Goal: Communication & Community: Answer question/provide support

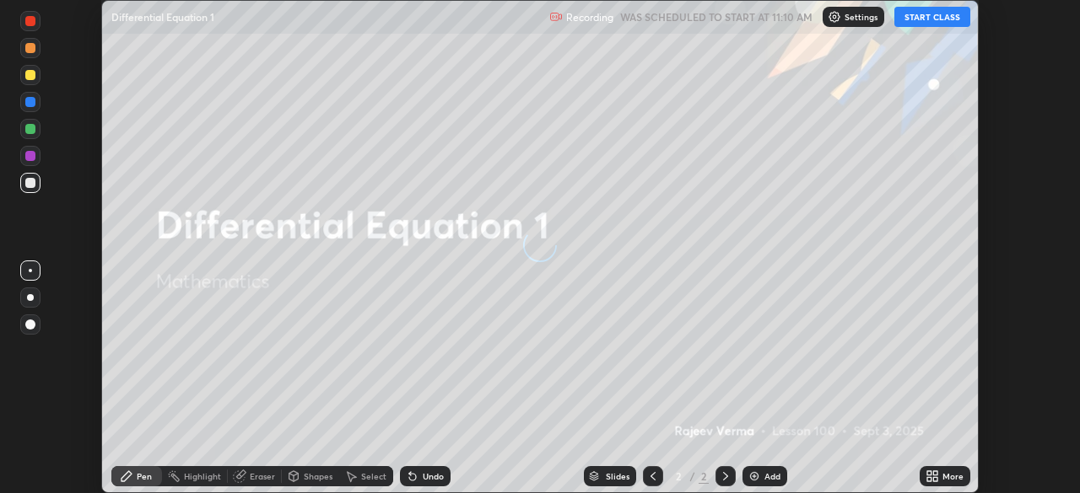
scroll to position [493, 1080]
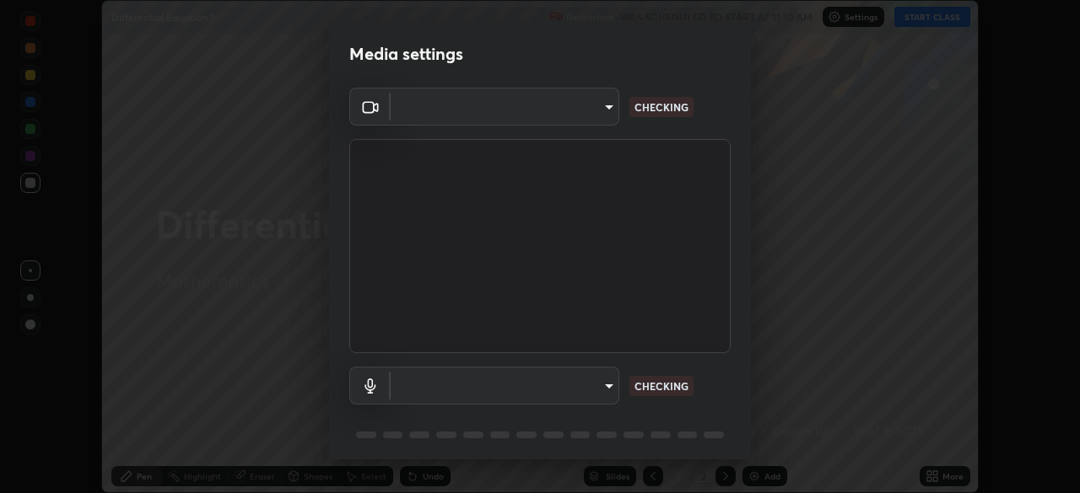
type input "6d46a3bbb121808cbb74c832f71dfccd0f2f4db2e0a8dcefa18edd627fde2ff4"
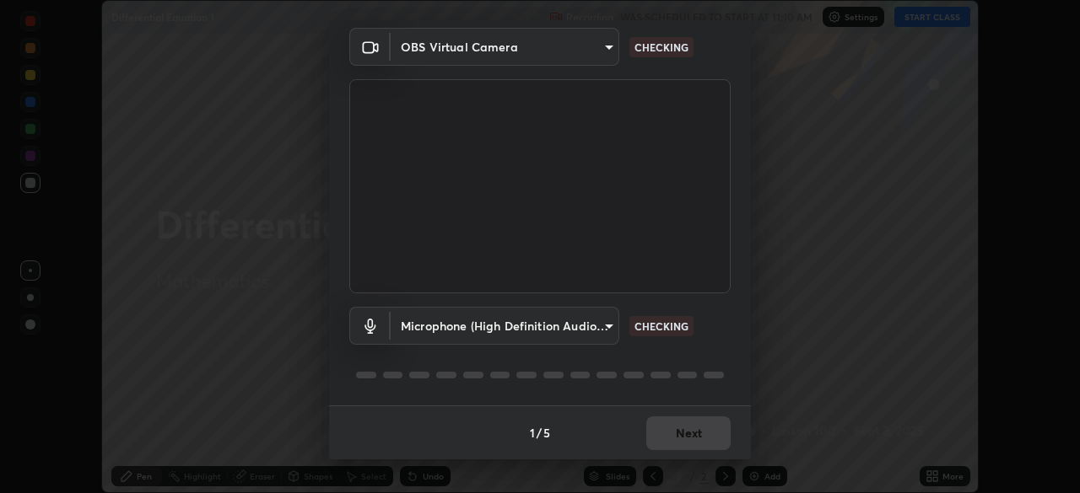
click at [607, 324] on body "Erase all Differential Equation 1 Recording WAS SCHEDULED TO START AT 11:10 AM …" at bounding box center [540, 246] width 1080 height 493
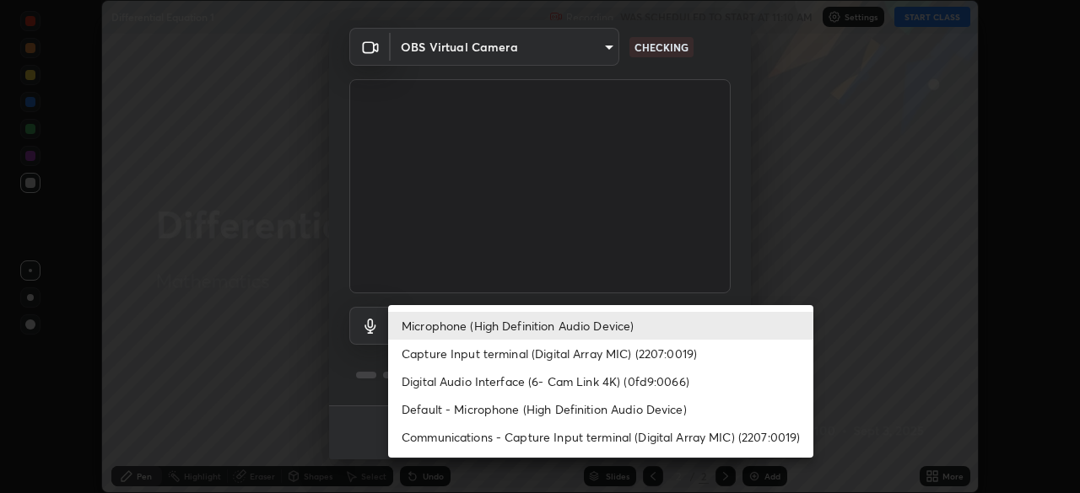
click at [558, 389] on li "Digital Audio Interface (6- Cam Link 4K) (0fd9:0066)" at bounding box center [600, 382] width 425 height 28
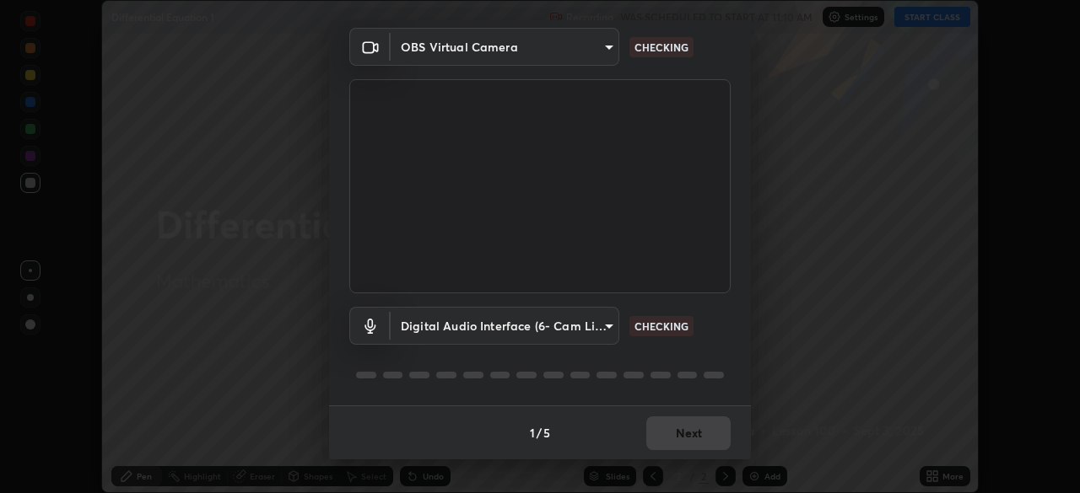
click at [607, 327] on body "Erase all Differential Equation 1 Recording WAS SCHEDULED TO START AT 11:10 AM …" at bounding box center [540, 246] width 1080 height 493
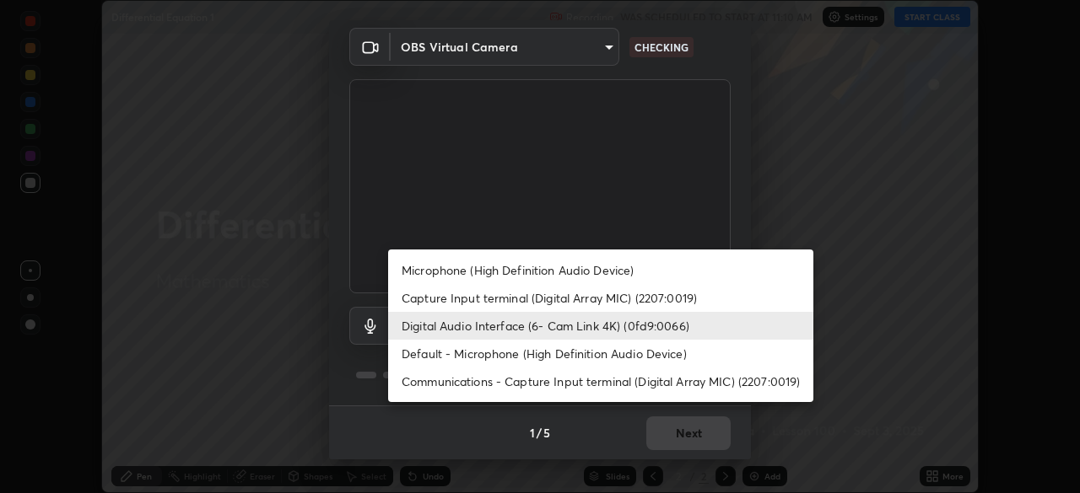
click at [567, 272] on li "Microphone (High Definition Audio Device)" at bounding box center [600, 270] width 425 height 28
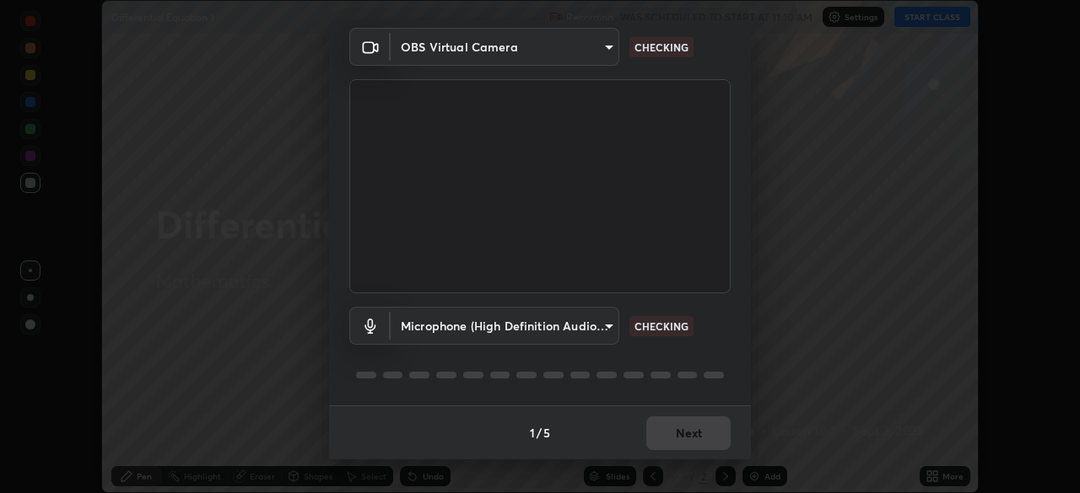
type input "542551534069d815422f2d39fde6cbae80a89d9e5025ba2982a8294de1300f8f"
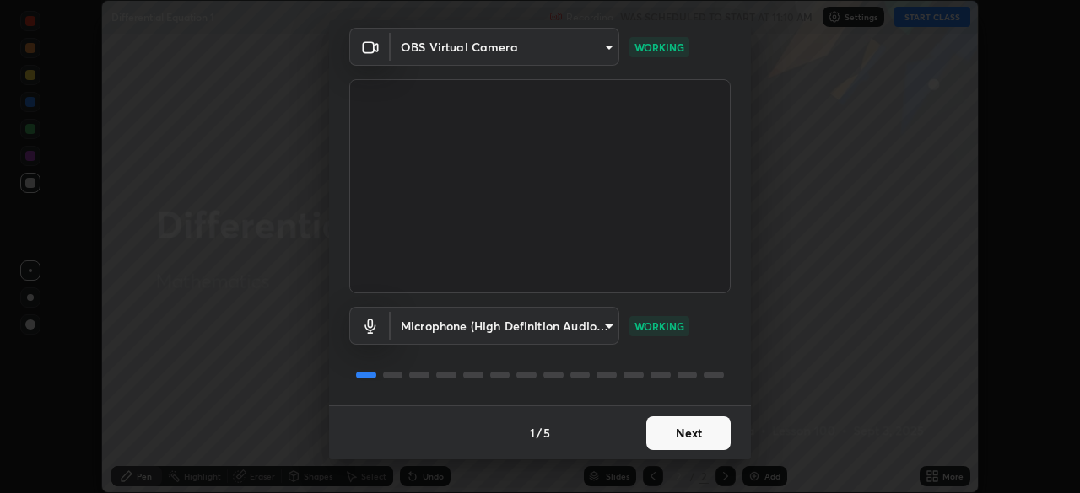
click at [693, 434] on button "Next" at bounding box center [688, 434] width 84 height 34
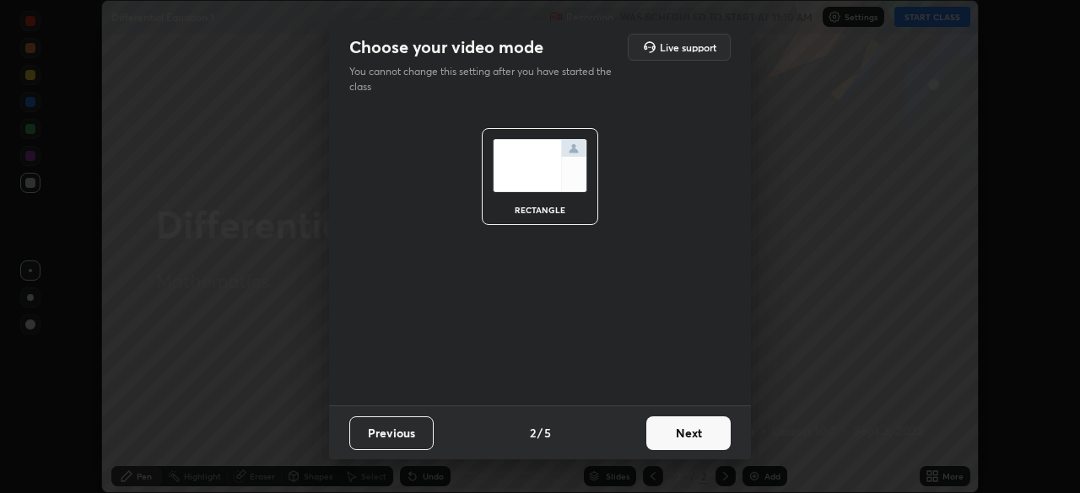
click at [696, 439] on button "Next" at bounding box center [688, 434] width 84 height 34
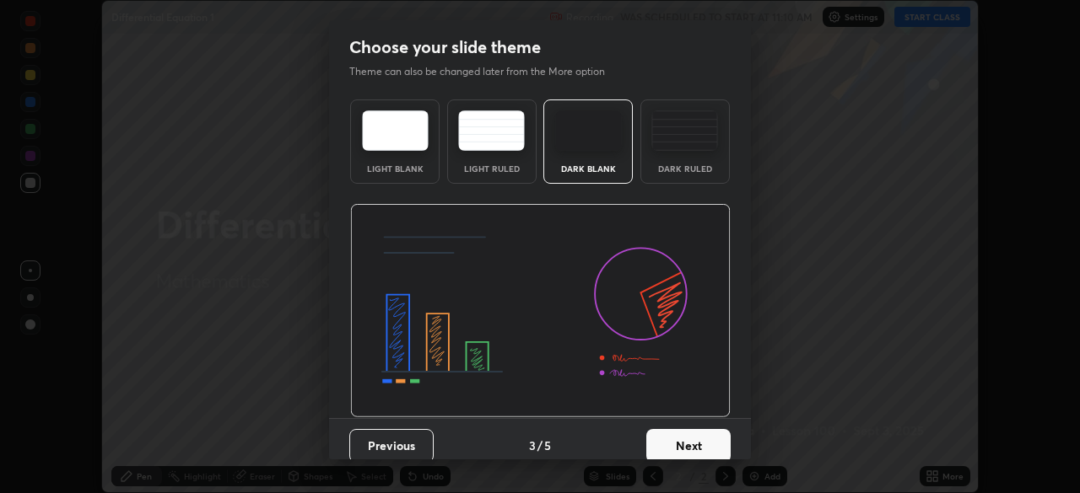
click at [713, 443] on button "Next" at bounding box center [688, 446] width 84 height 34
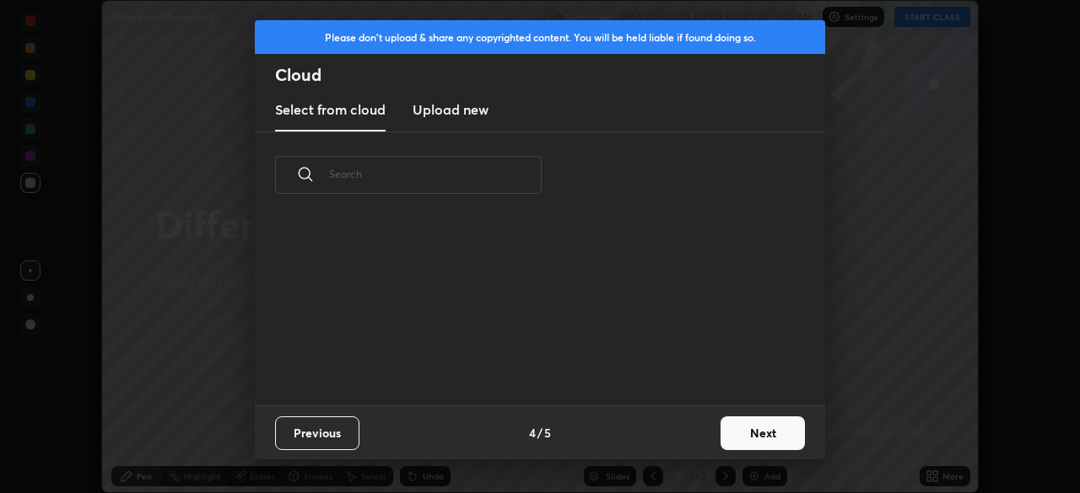
click at [741, 438] on button "Next" at bounding box center [762, 434] width 84 height 34
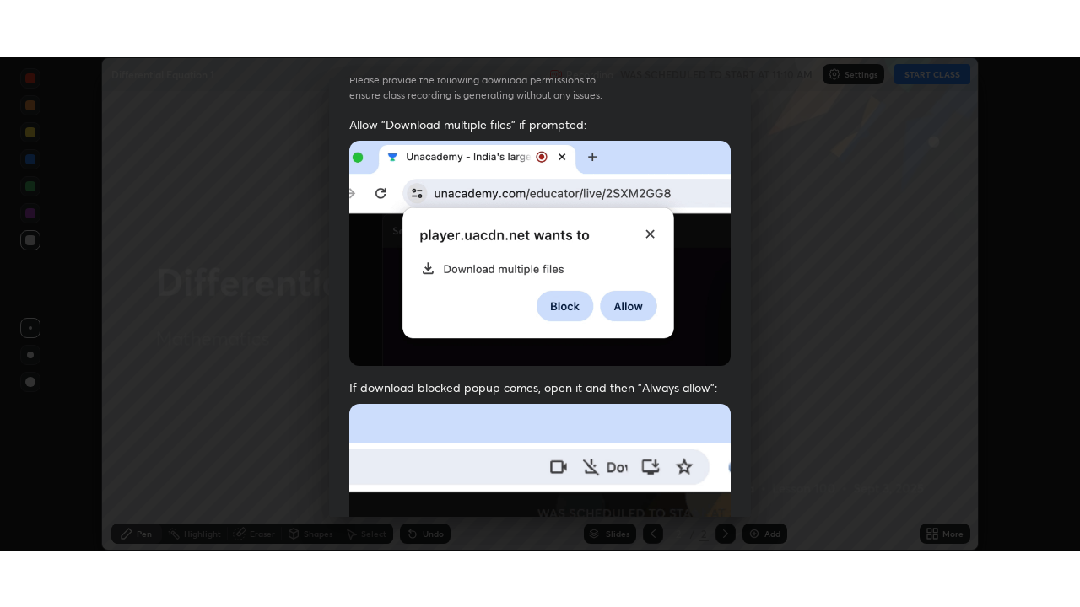
scroll to position [404, 0]
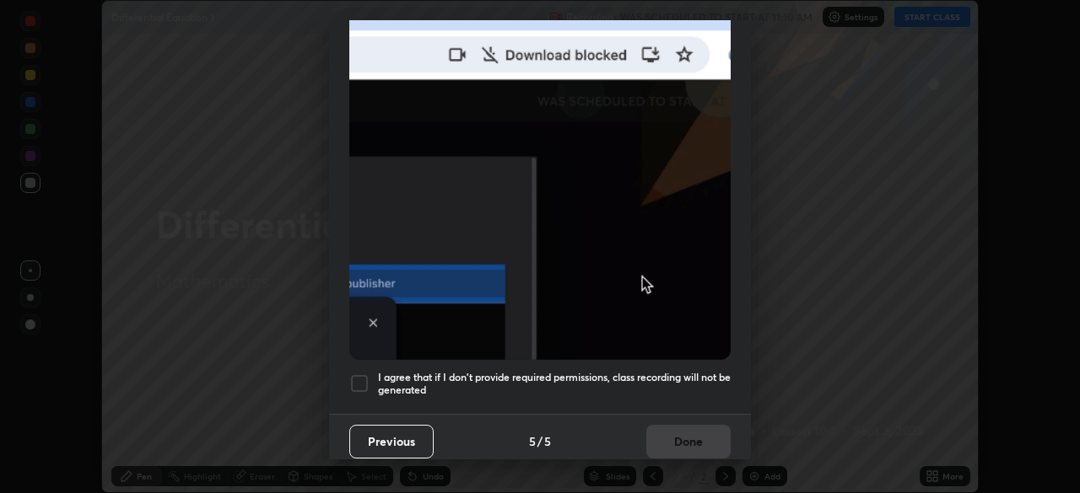
click at [369, 374] on div "I agree that if I don't provide required permissions, class recording will not …" at bounding box center [539, 384] width 381 height 20
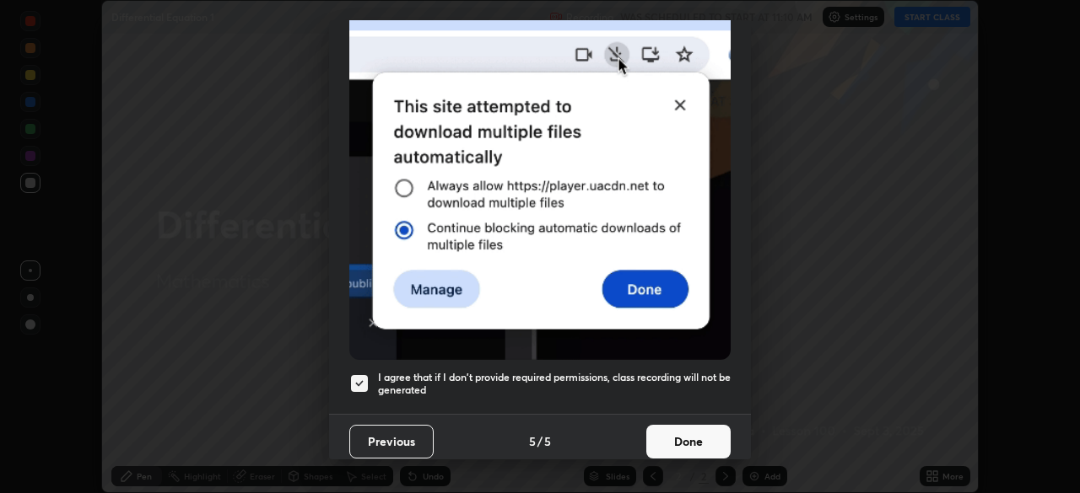
click at [680, 430] on button "Done" at bounding box center [688, 442] width 84 height 34
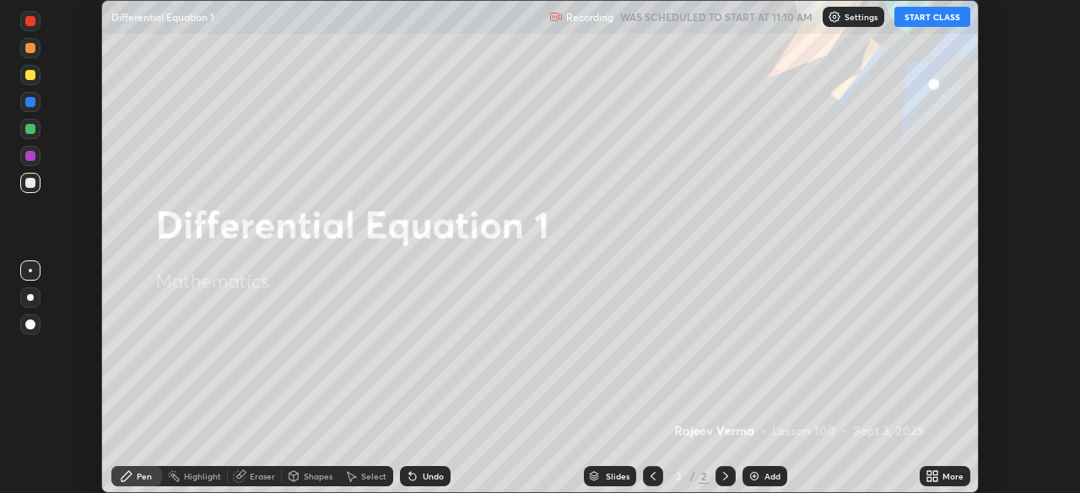
click at [938, 19] on button "START CLASS" at bounding box center [932, 17] width 76 height 20
click at [933, 479] on icon at bounding box center [935, 479] width 4 height 4
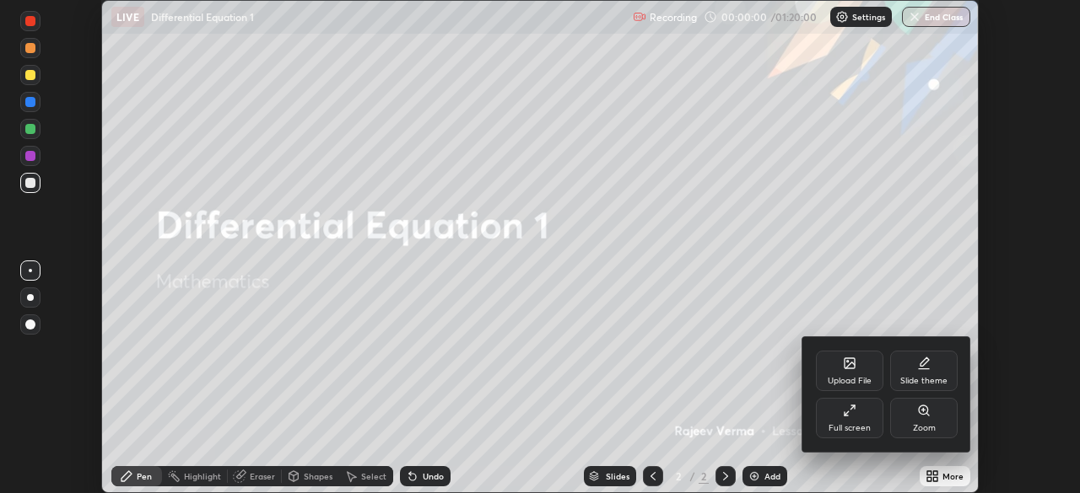
click at [838, 425] on div "Full screen" at bounding box center [849, 428] width 42 height 8
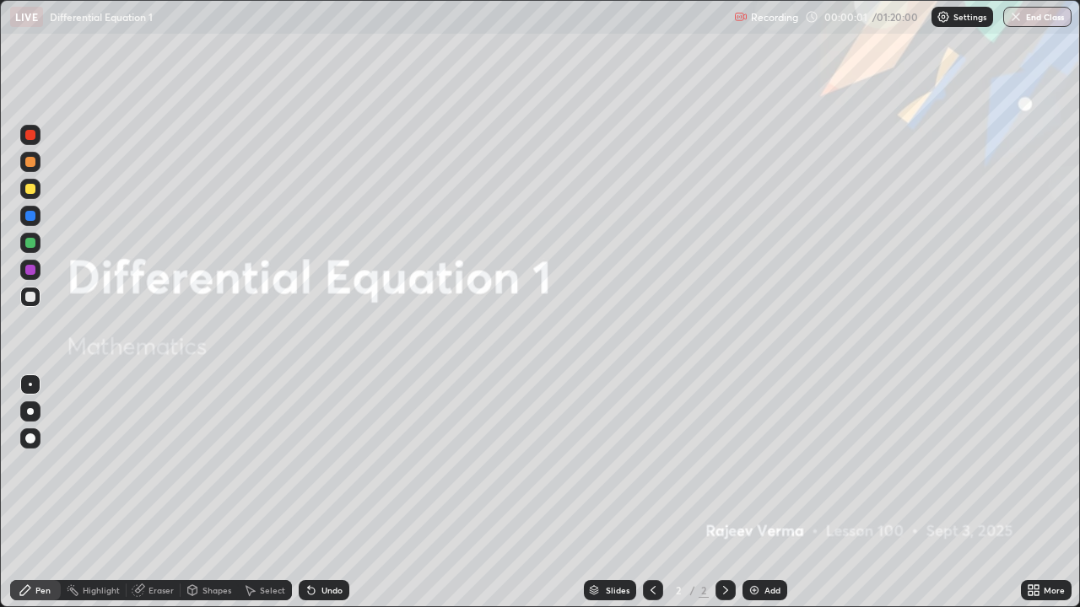
scroll to position [607, 1080]
click at [752, 493] on img at bounding box center [753, 590] width 13 height 13
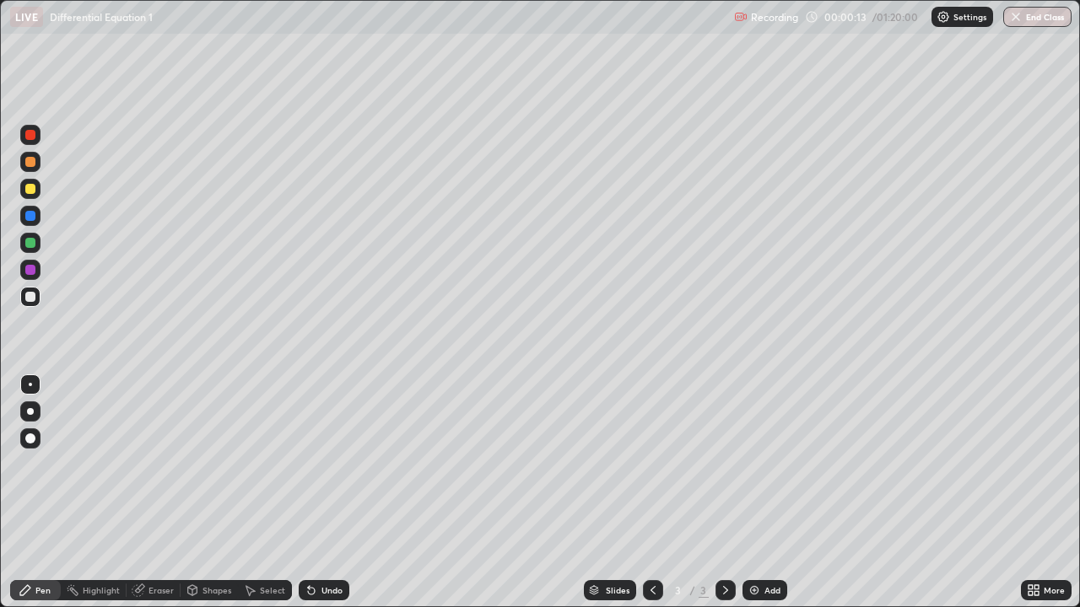
click at [751, 493] on img at bounding box center [753, 590] width 13 height 13
click at [752, 493] on img at bounding box center [753, 590] width 13 height 13
click at [756, 493] on img at bounding box center [753, 590] width 13 height 13
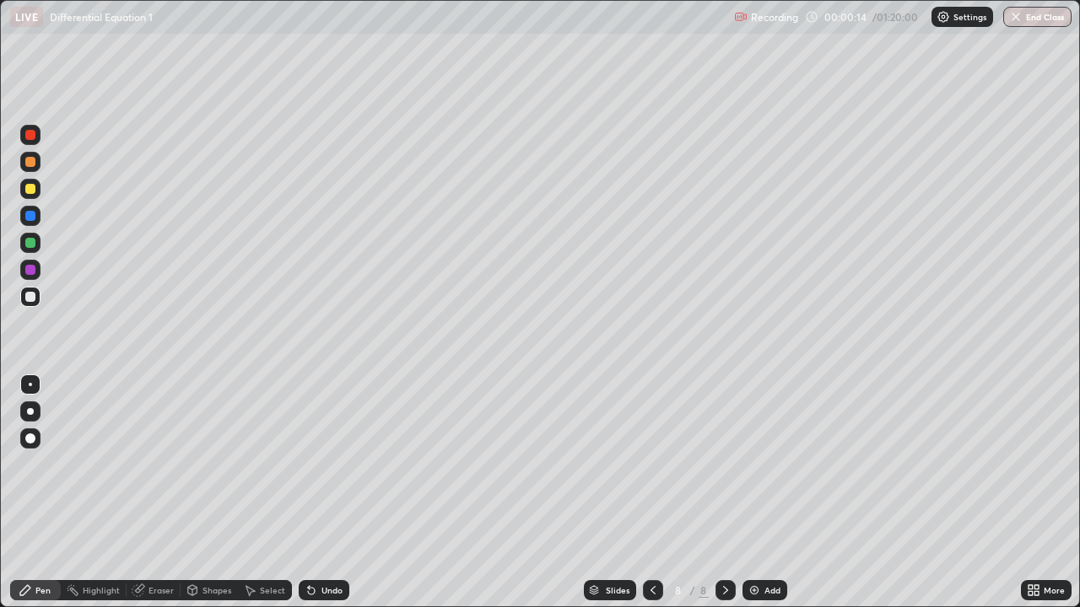
click at [755, 493] on img at bounding box center [753, 590] width 13 height 13
click at [752, 493] on img at bounding box center [753, 590] width 13 height 13
click at [650, 493] on icon at bounding box center [652, 590] width 5 height 8
click at [651, 493] on icon at bounding box center [652, 590] width 13 height 13
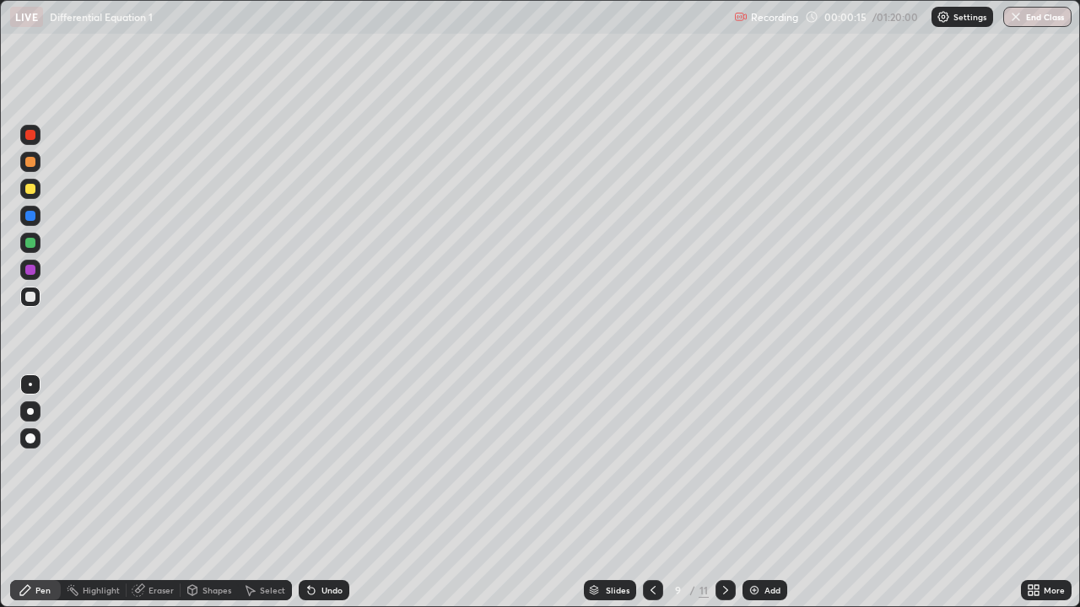
click at [649, 493] on icon at bounding box center [652, 590] width 13 height 13
click at [651, 493] on icon at bounding box center [652, 590] width 13 height 13
click at [650, 493] on icon at bounding box center [652, 590] width 13 height 13
click at [651, 493] on icon at bounding box center [652, 590] width 13 height 13
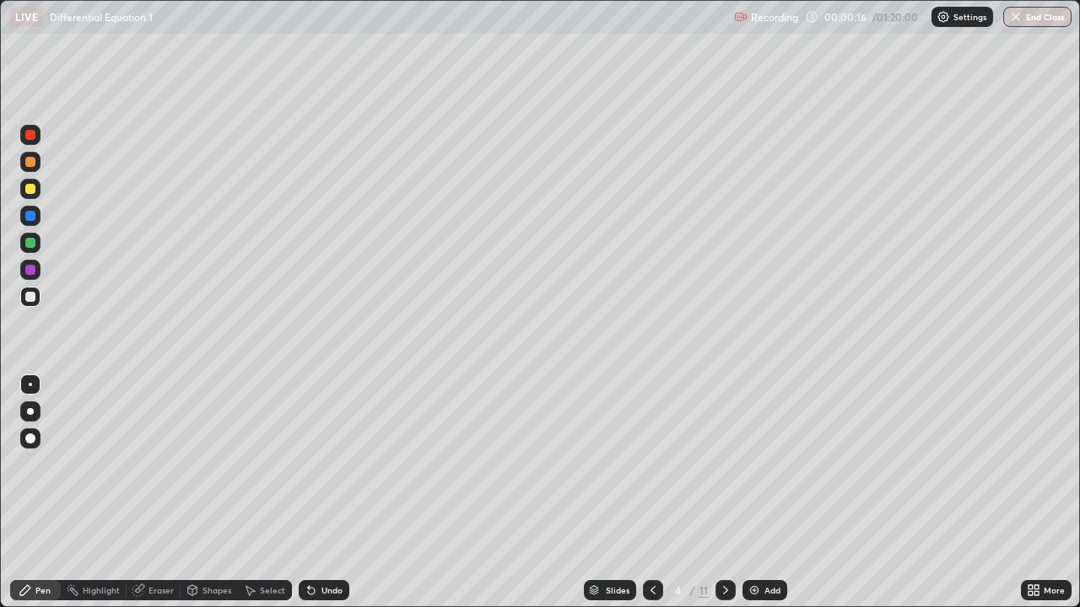
click at [651, 493] on icon at bounding box center [652, 590] width 13 height 13
click at [652, 493] on icon at bounding box center [652, 590] width 13 height 13
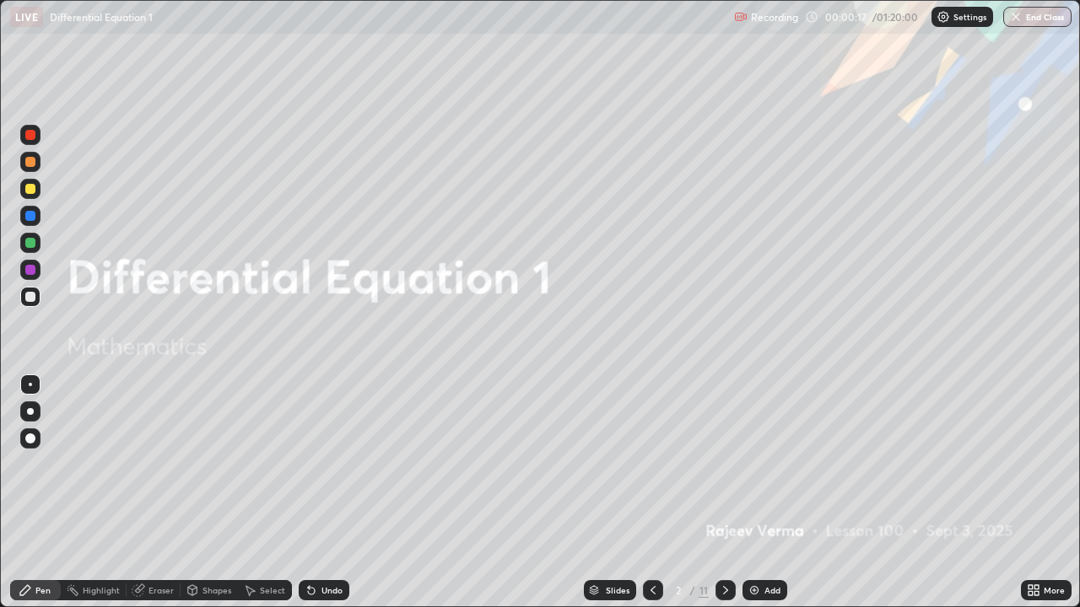
click at [650, 493] on icon at bounding box center [652, 590] width 5 height 8
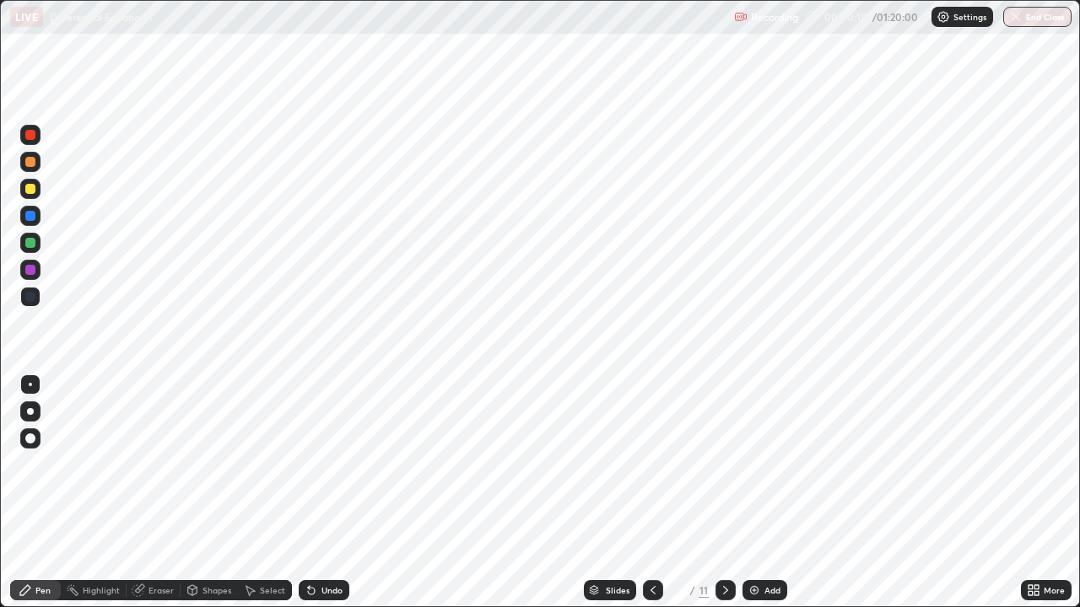
click at [722, 493] on div at bounding box center [725, 590] width 20 height 20
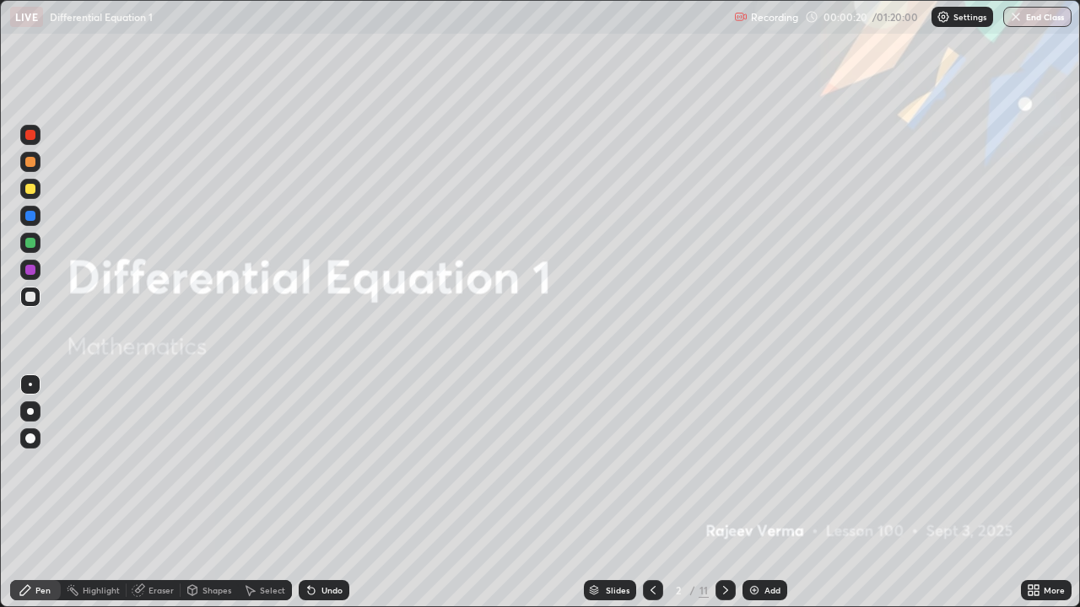
click at [725, 493] on icon at bounding box center [725, 590] width 13 height 13
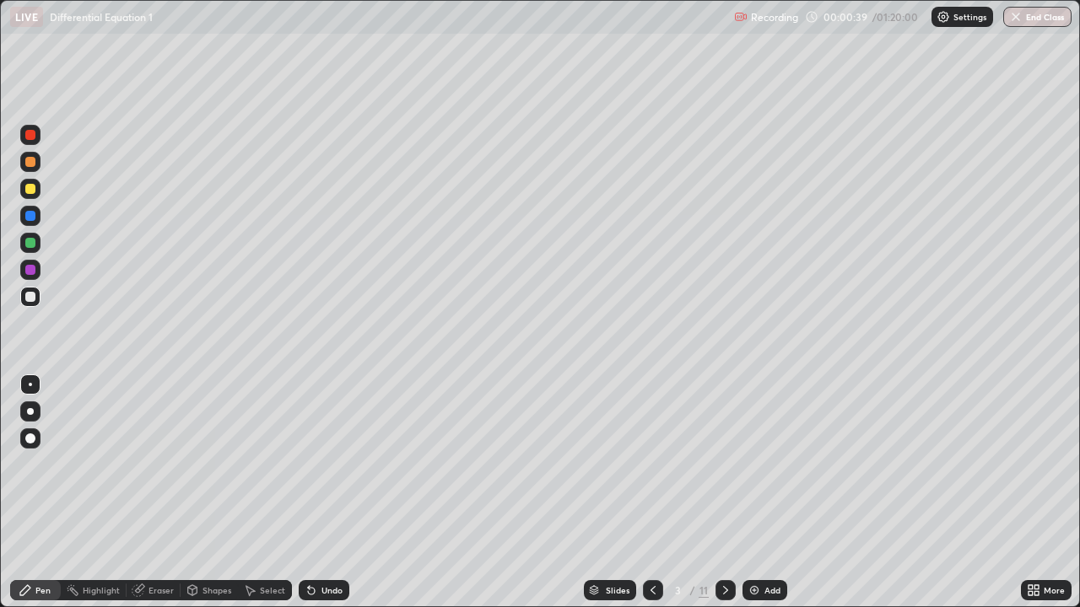
click at [651, 493] on icon at bounding box center [652, 590] width 13 height 13
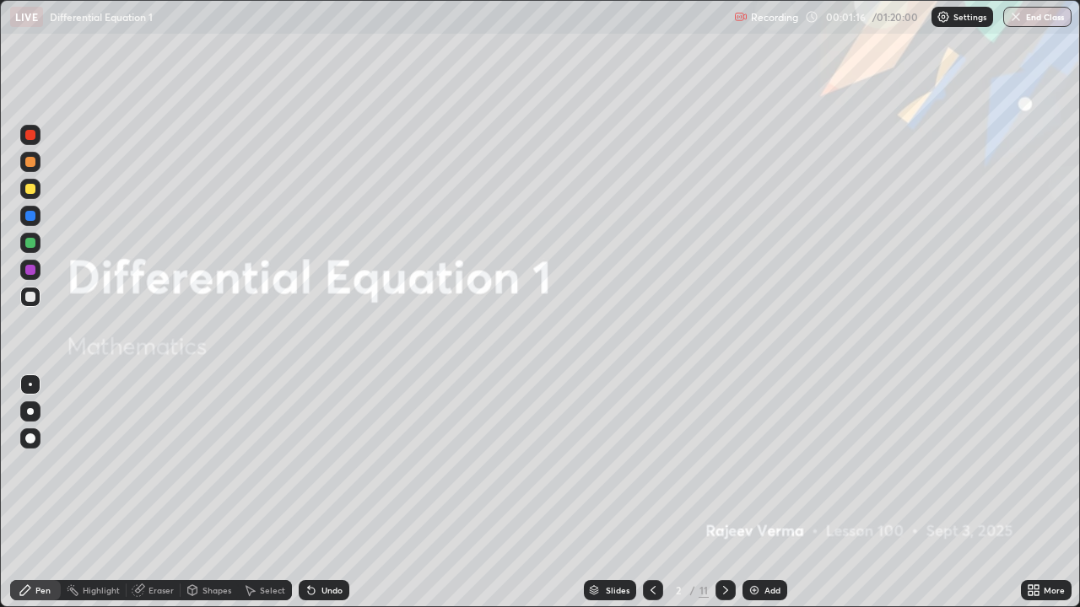
click at [725, 493] on icon at bounding box center [725, 590] width 13 height 13
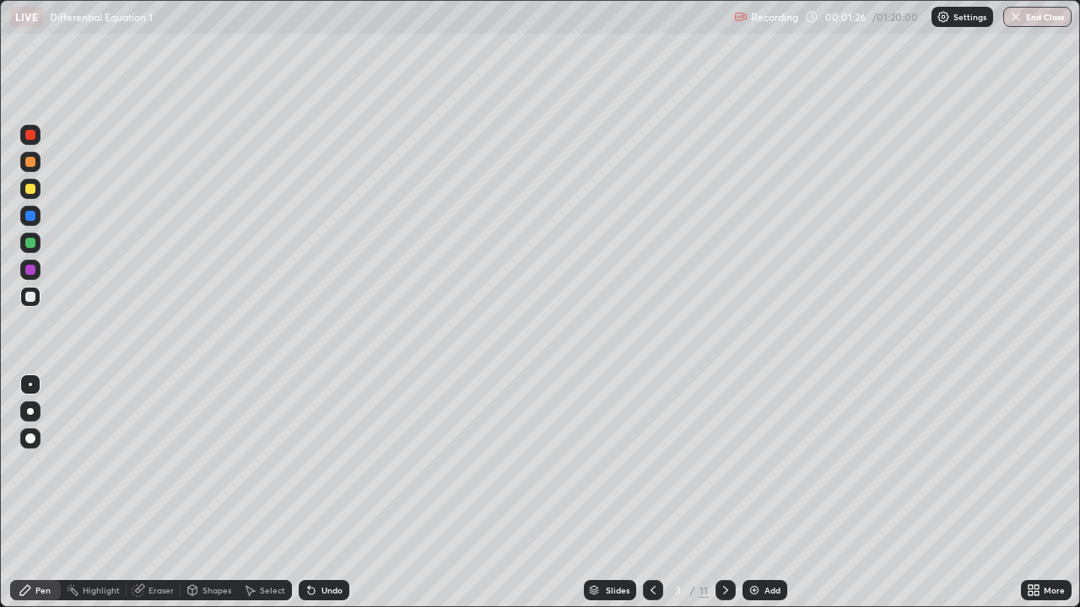
click at [32, 295] on div at bounding box center [30, 297] width 10 height 10
click at [30, 188] on div at bounding box center [30, 189] width 10 height 10
click at [31, 243] on div at bounding box center [30, 243] width 10 height 10
click at [30, 187] on div at bounding box center [30, 189] width 10 height 10
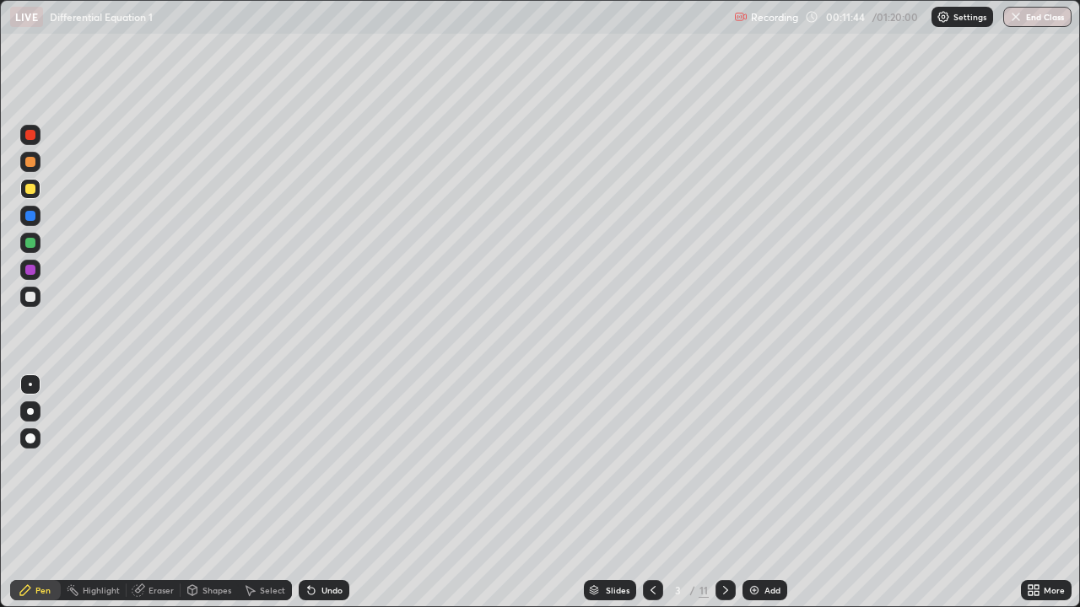
click at [31, 162] on div at bounding box center [30, 162] width 10 height 10
click at [30, 137] on div at bounding box center [30, 135] width 10 height 10
click at [32, 294] on div at bounding box center [30, 297] width 10 height 10
click at [164, 493] on div "Eraser" at bounding box center [160, 590] width 25 height 8
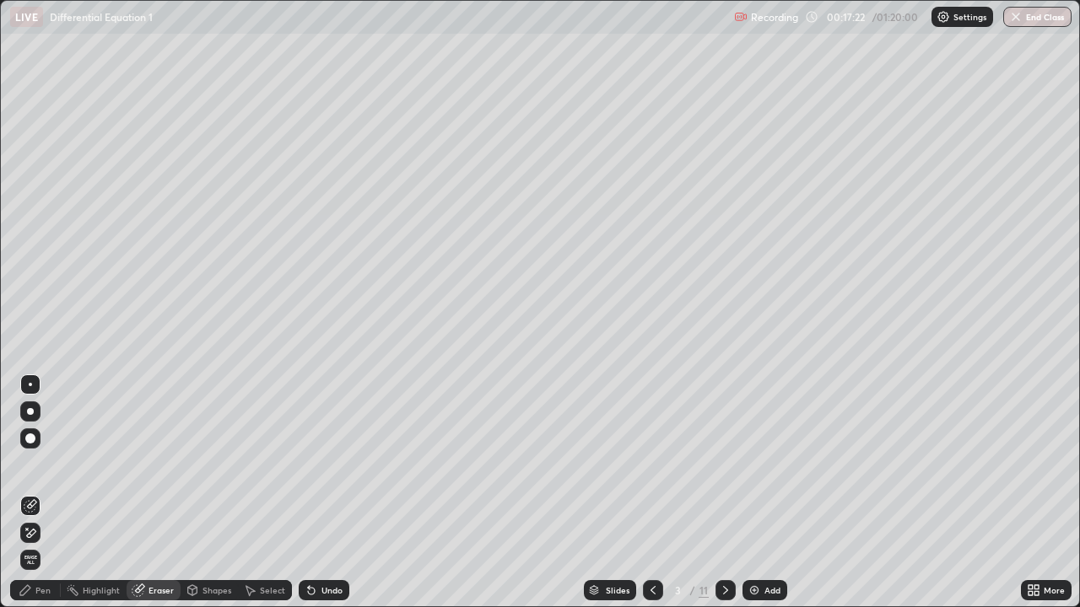
click at [30, 493] on icon at bounding box center [30, 533] width 13 height 14
click at [47, 493] on div "Pen" at bounding box center [42, 590] width 15 height 8
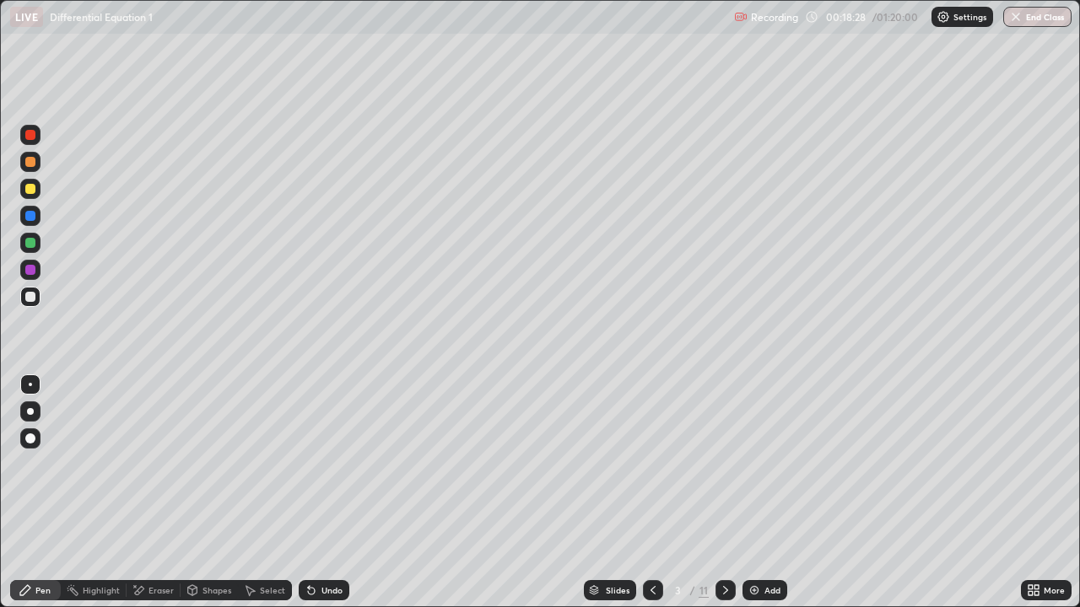
click at [159, 493] on div "Eraser" at bounding box center [160, 590] width 25 height 8
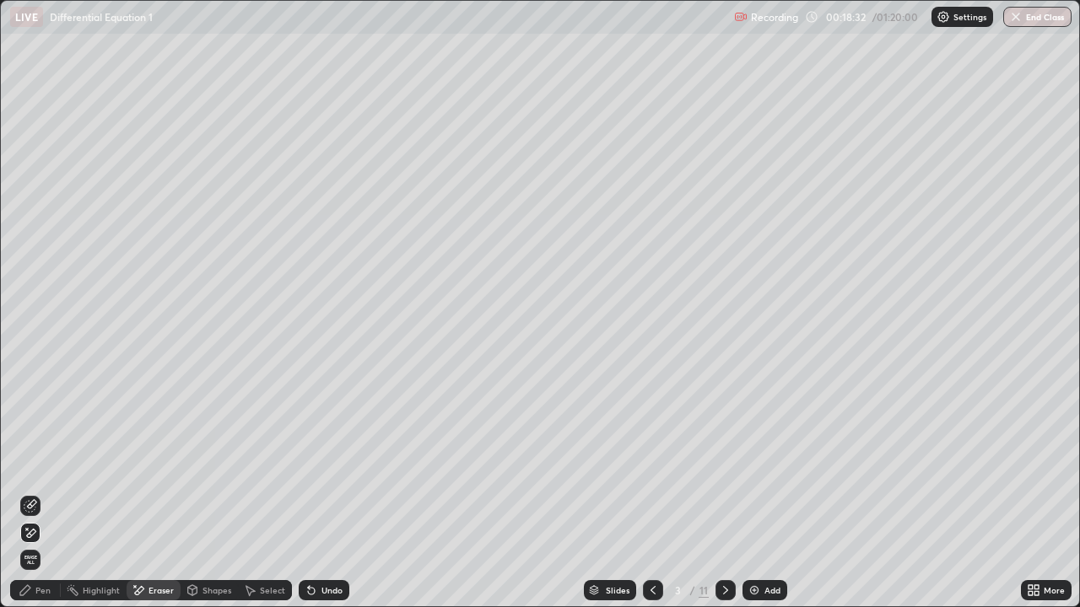
click at [43, 493] on div "Pen" at bounding box center [42, 590] width 15 height 8
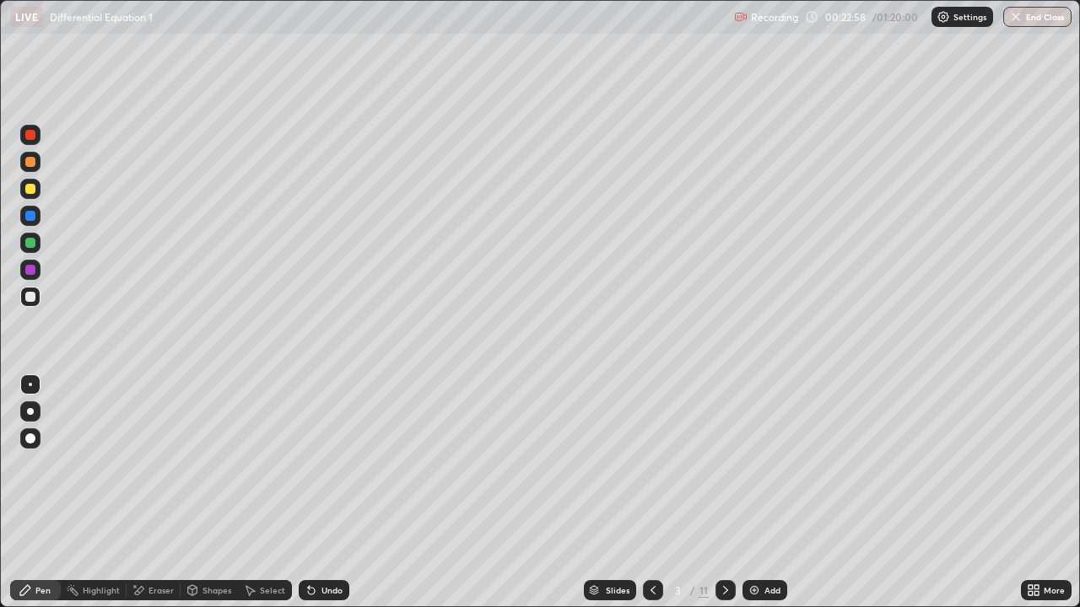
click at [32, 190] on div at bounding box center [30, 189] width 10 height 10
click at [723, 493] on icon at bounding box center [725, 590] width 13 height 13
click at [34, 159] on div at bounding box center [30, 162] width 10 height 10
click at [32, 299] on div at bounding box center [30, 297] width 10 height 10
click at [334, 493] on div "Undo" at bounding box center [331, 590] width 21 height 8
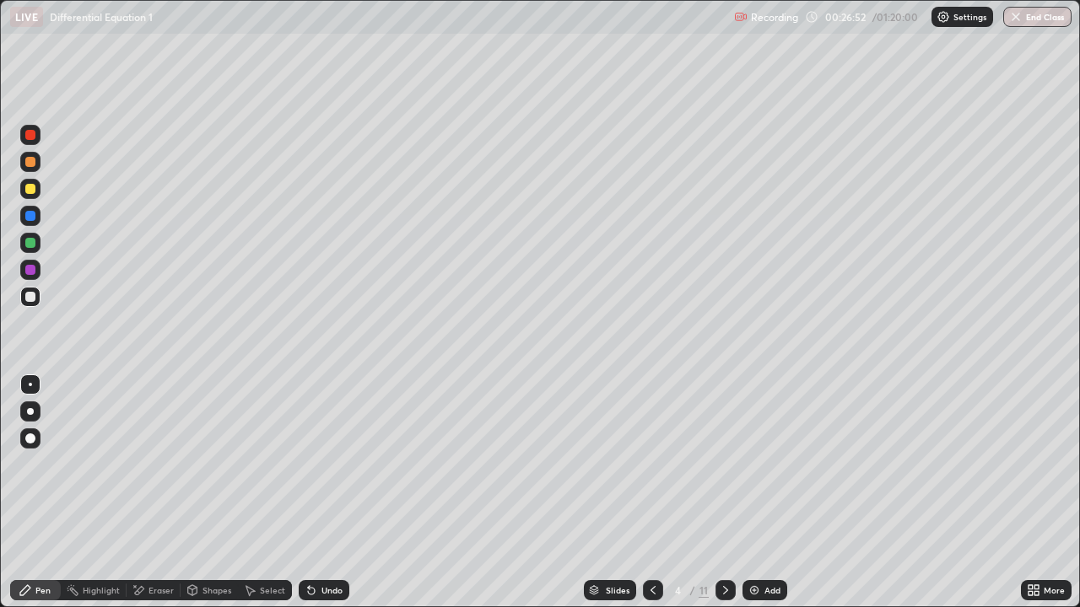
click at [327, 493] on div "Undo" at bounding box center [331, 590] width 21 height 8
click at [337, 493] on div "Undo" at bounding box center [331, 590] width 21 height 8
click at [31, 189] on div at bounding box center [30, 189] width 10 height 10
click at [33, 191] on div at bounding box center [30, 189] width 10 height 10
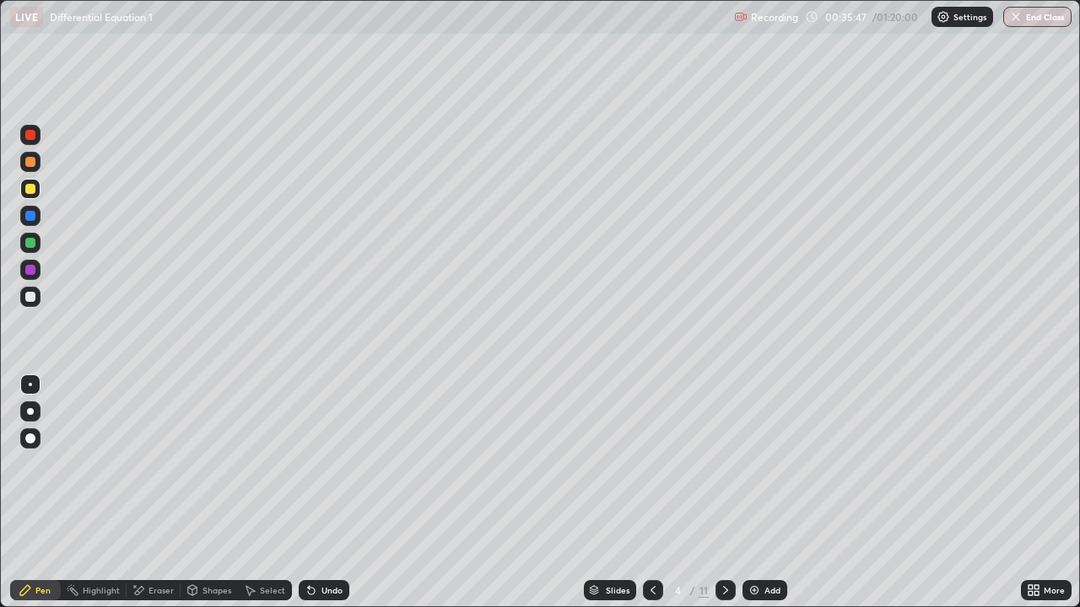
click at [167, 493] on div "Eraser" at bounding box center [160, 590] width 25 height 8
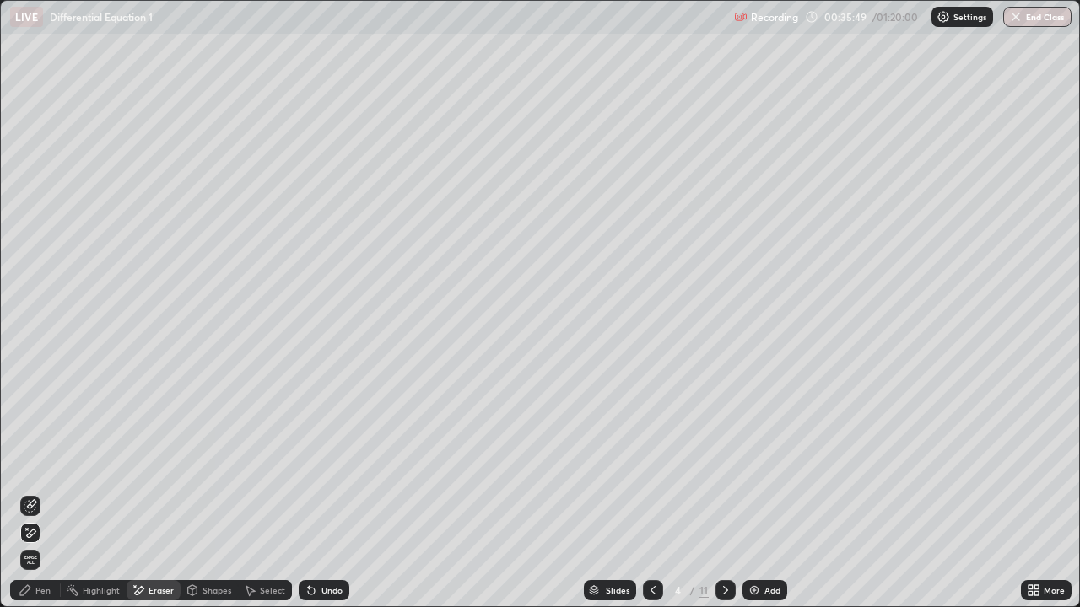
click at [42, 493] on div "Pen" at bounding box center [42, 590] width 15 height 8
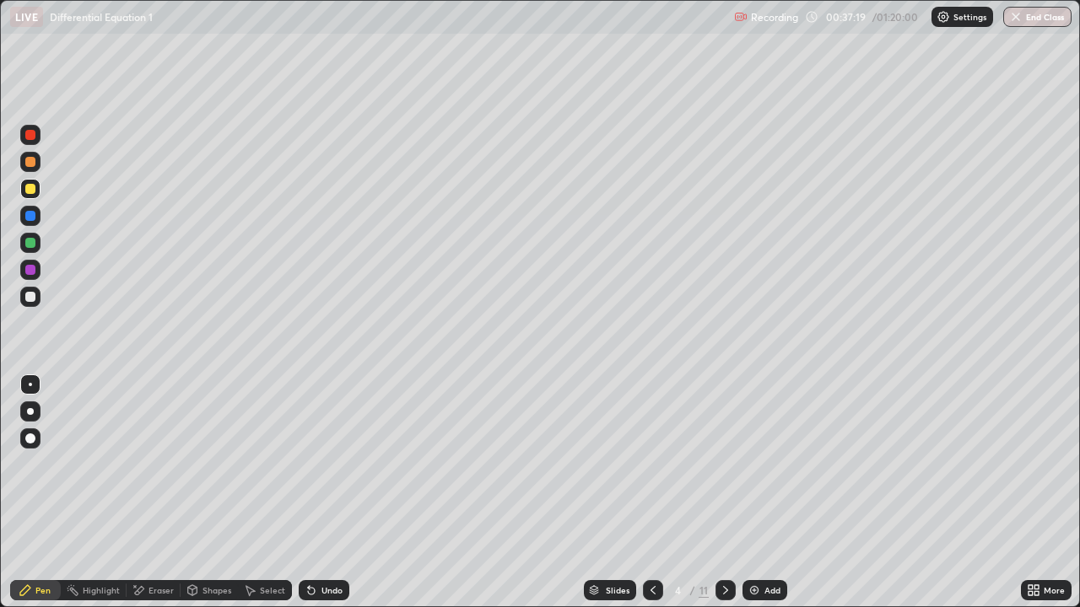
click at [333, 493] on div "Undo" at bounding box center [331, 590] width 21 height 8
click at [328, 493] on div "Undo" at bounding box center [331, 590] width 21 height 8
click at [333, 493] on div "Undo" at bounding box center [331, 590] width 21 height 8
click at [175, 493] on div "Eraser" at bounding box center [154, 590] width 54 height 20
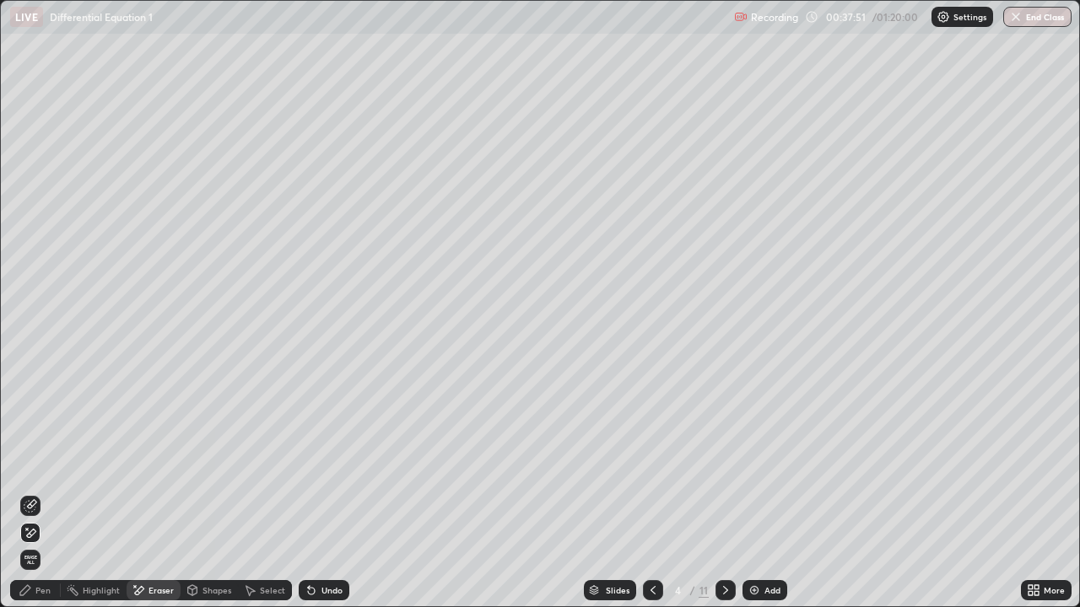
click at [35, 493] on icon at bounding box center [29, 506] width 11 height 11
click at [40, 493] on div "Pen" at bounding box center [42, 590] width 15 height 8
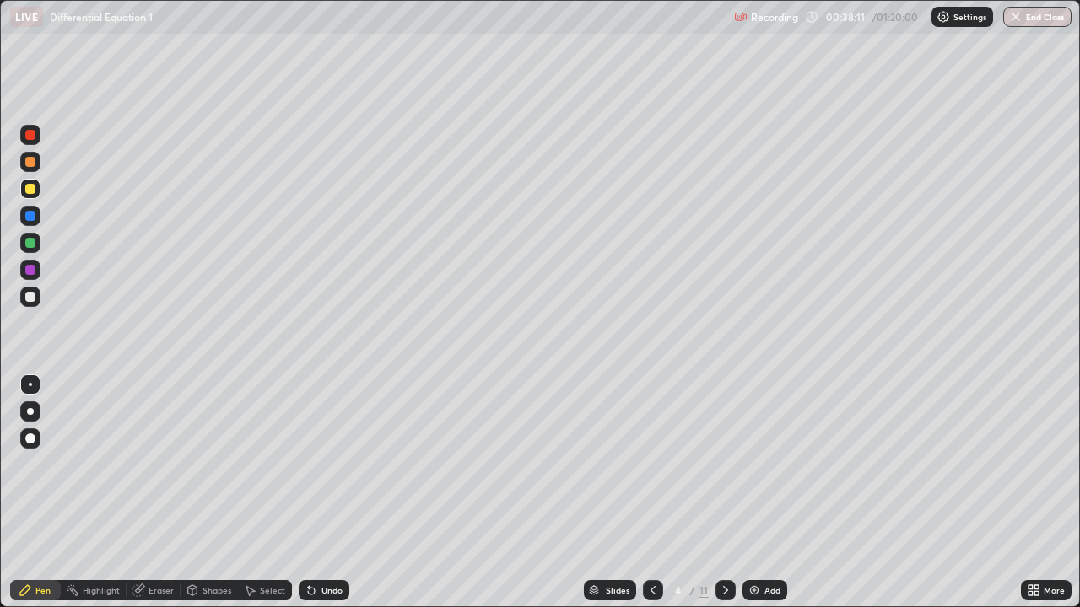
click at [26, 294] on div at bounding box center [30, 297] width 10 height 10
click at [28, 240] on div at bounding box center [30, 243] width 10 height 10
click at [321, 493] on div "Undo" at bounding box center [331, 590] width 21 height 8
click at [25, 299] on div at bounding box center [30, 297] width 10 height 10
click at [35, 244] on div at bounding box center [30, 243] width 10 height 10
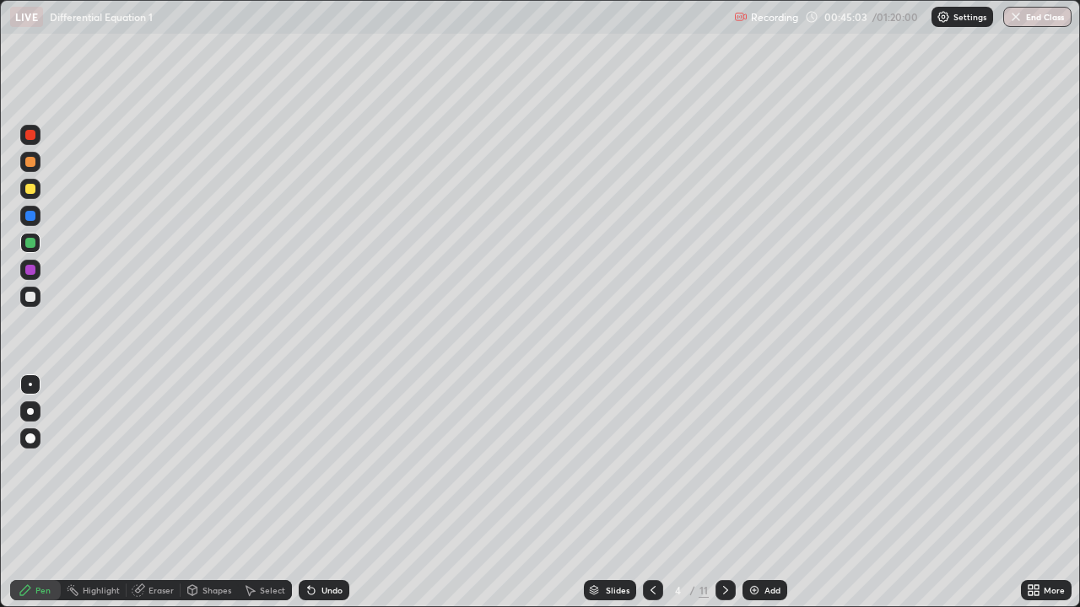
click at [724, 493] on icon at bounding box center [725, 590] width 13 height 13
click at [653, 493] on div at bounding box center [653, 590] width 20 height 20
click at [731, 493] on div at bounding box center [725, 590] width 20 height 20
click at [31, 188] on div at bounding box center [30, 189] width 10 height 10
click at [33, 187] on div at bounding box center [30, 189] width 10 height 10
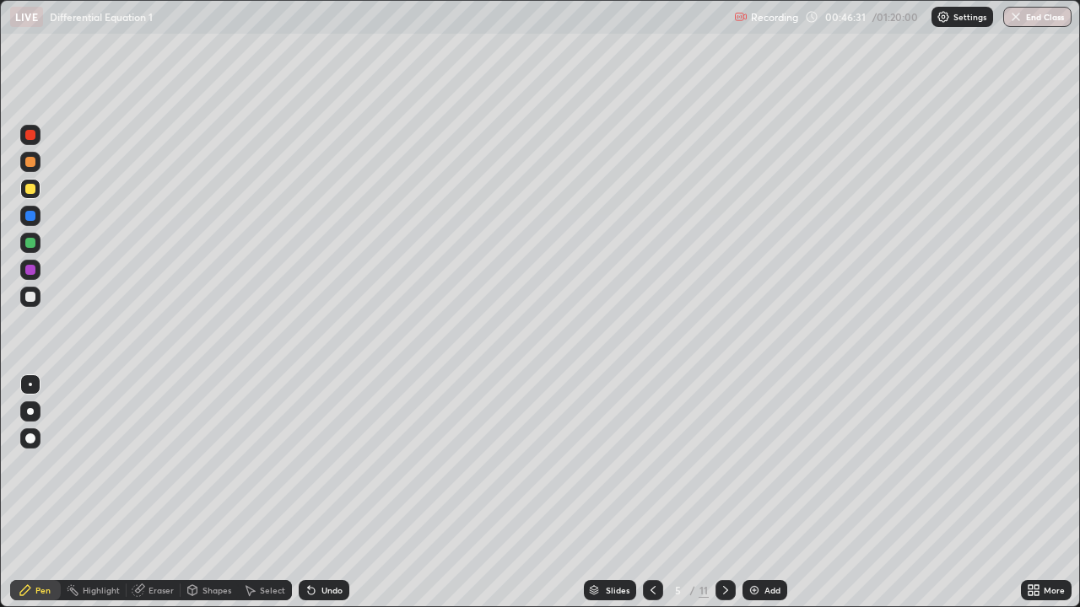
click at [321, 493] on div "Undo" at bounding box center [331, 590] width 21 height 8
click at [322, 493] on div "Undo" at bounding box center [324, 590] width 51 height 20
click at [323, 493] on div "Undo" at bounding box center [324, 590] width 51 height 20
click at [322, 493] on div "Undo" at bounding box center [324, 590] width 51 height 20
click at [321, 493] on div "Undo" at bounding box center [331, 590] width 21 height 8
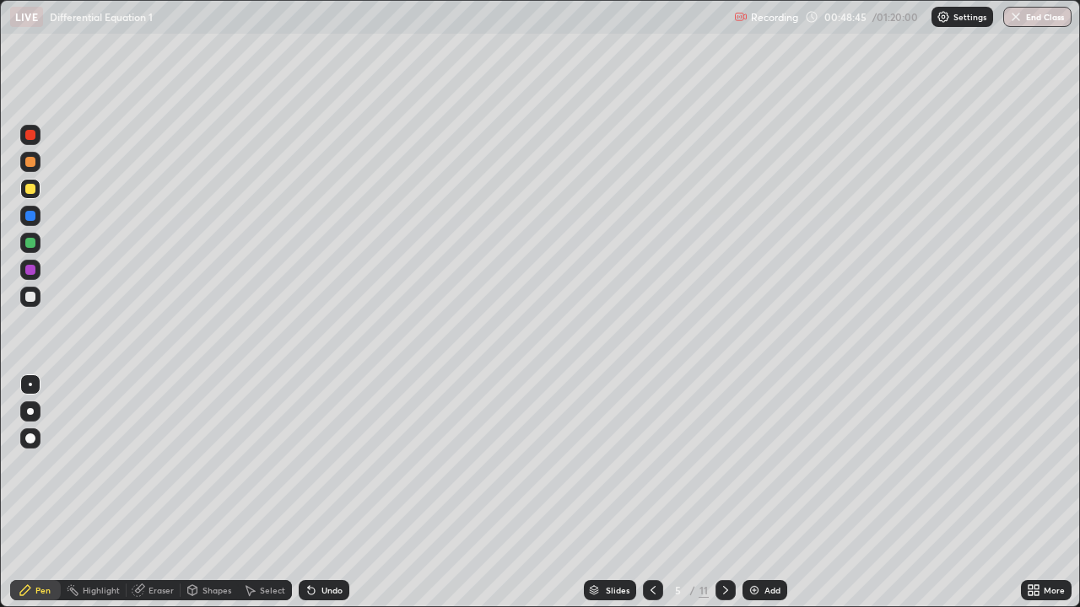
click at [330, 493] on div "Undo" at bounding box center [324, 590] width 51 height 20
click at [724, 493] on icon at bounding box center [725, 590] width 13 height 13
click at [652, 493] on icon at bounding box center [652, 590] width 13 height 13
click at [725, 493] on icon at bounding box center [725, 590] width 13 height 13
click at [170, 493] on div "Eraser" at bounding box center [154, 590] width 54 height 20
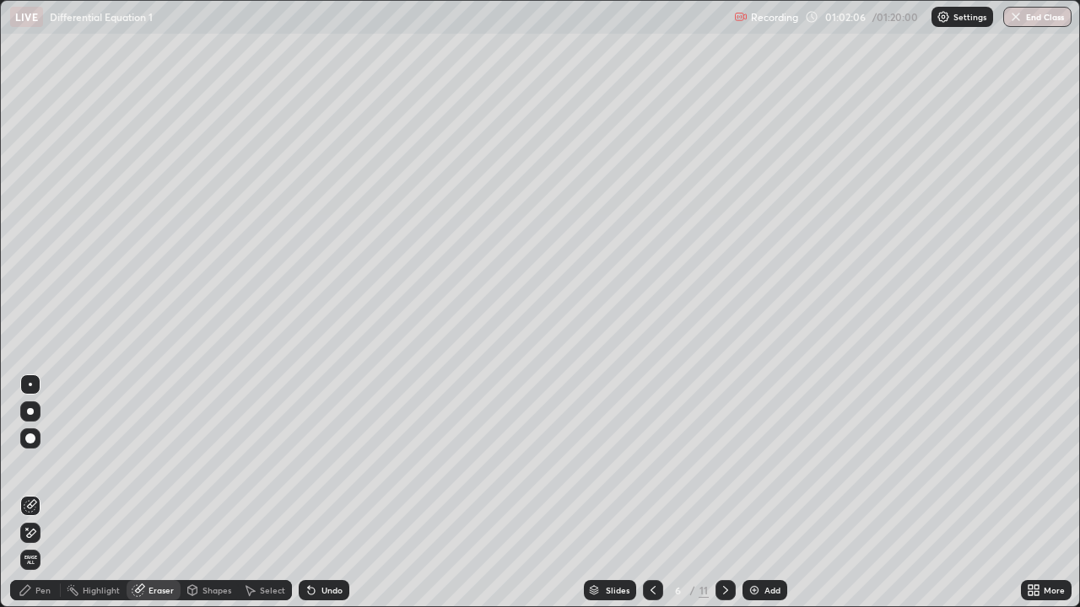
click at [49, 493] on div "Pen" at bounding box center [42, 590] width 15 height 8
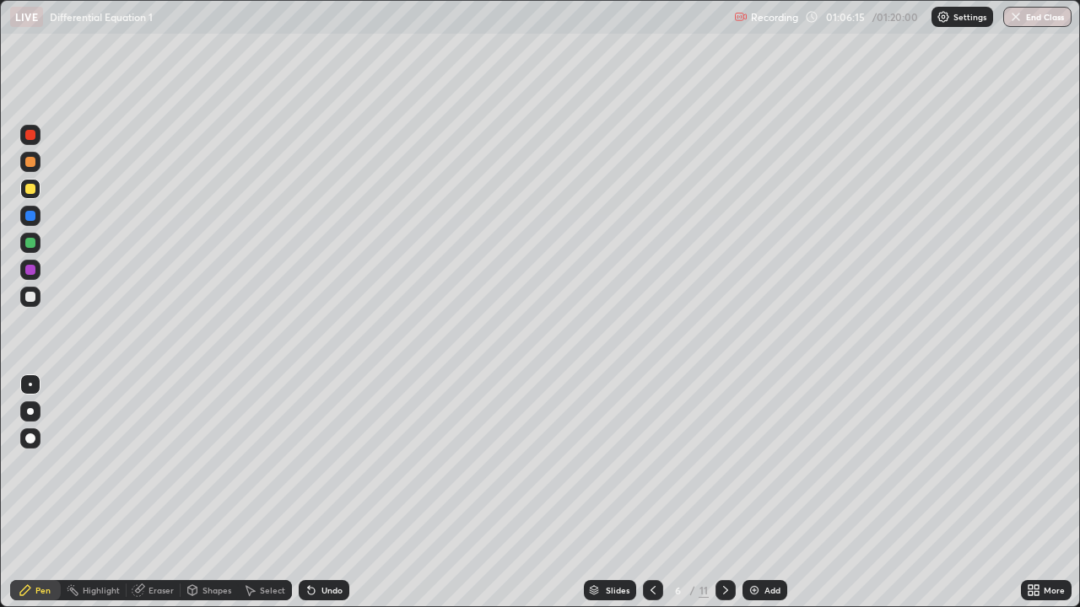
click at [32, 298] on div at bounding box center [30, 297] width 10 height 10
click at [653, 493] on icon at bounding box center [652, 590] width 5 height 8
click at [726, 493] on icon at bounding box center [725, 590] width 13 height 13
click at [332, 493] on div "Undo" at bounding box center [331, 590] width 21 height 8
click at [333, 493] on div "Undo" at bounding box center [331, 590] width 21 height 8
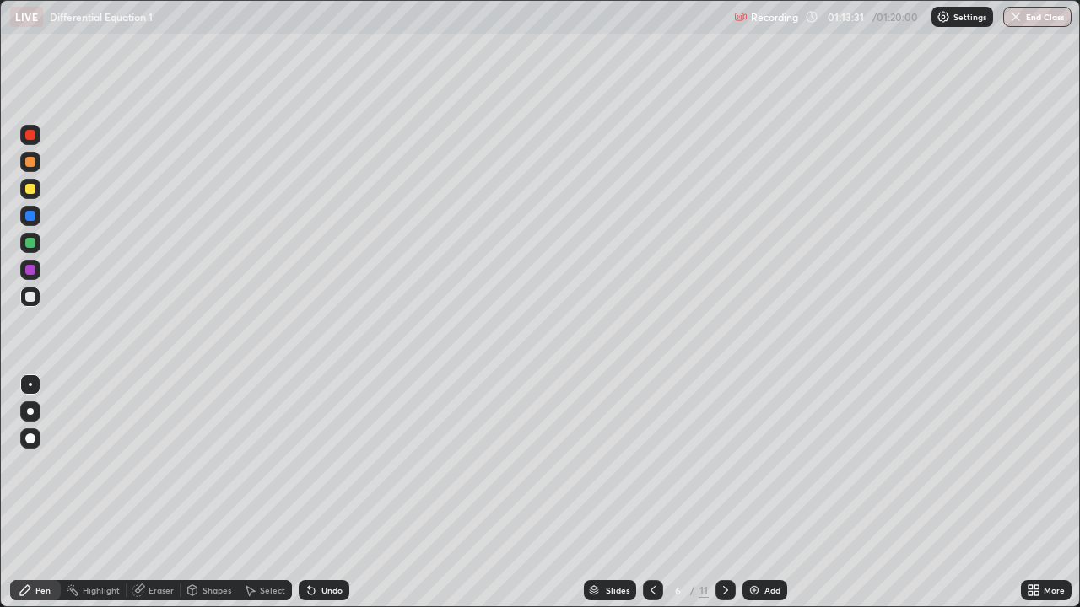
click at [337, 493] on div "Undo" at bounding box center [331, 590] width 21 height 8
click at [340, 493] on div "Undo" at bounding box center [324, 590] width 51 height 20
click at [340, 493] on div "Undo" at bounding box center [331, 590] width 21 height 8
click at [342, 493] on div "Undo" at bounding box center [324, 590] width 51 height 20
click at [344, 493] on div "Undo" at bounding box center [324, 590] width 51 height 20
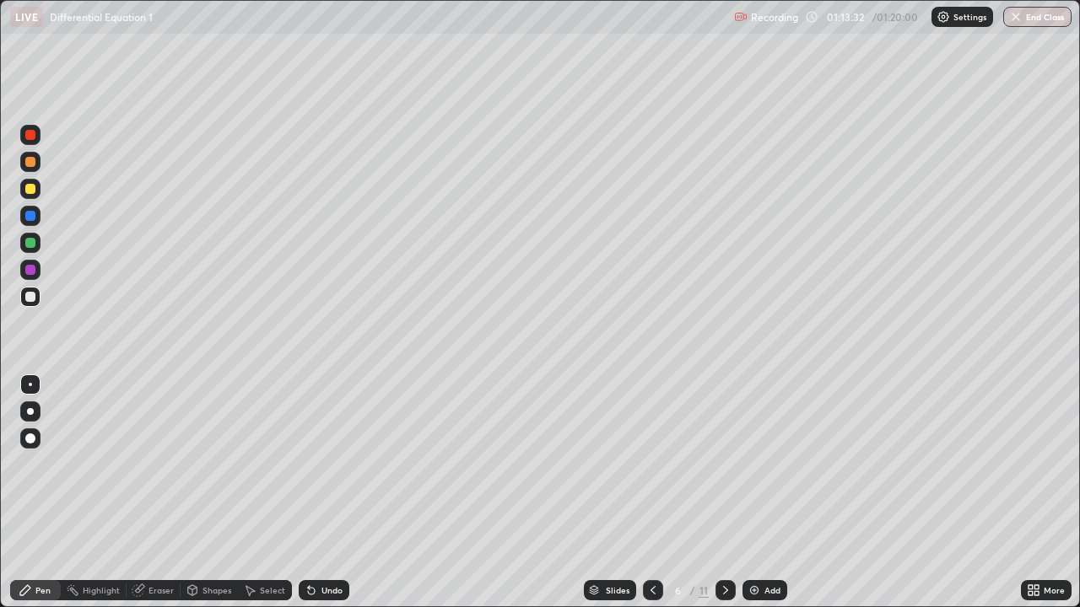
click at [346, 493] on div "Undo" at bounding box center [324, 590] width 51 height 20
click at [347, 493] on div "Undo" at bounding box center [324, 590] width 51 height 20
click at [356, 493] on div "Slides 6 / 11 Add" at bounding box center [684, 591] width 671 height 34
click at [339, 493] on div "Undo" at bounding box center [331, 590] width 21 height 8
click at [1049, 12] on button "End Class" at bounding box center [1038, 17] width 67 height 20
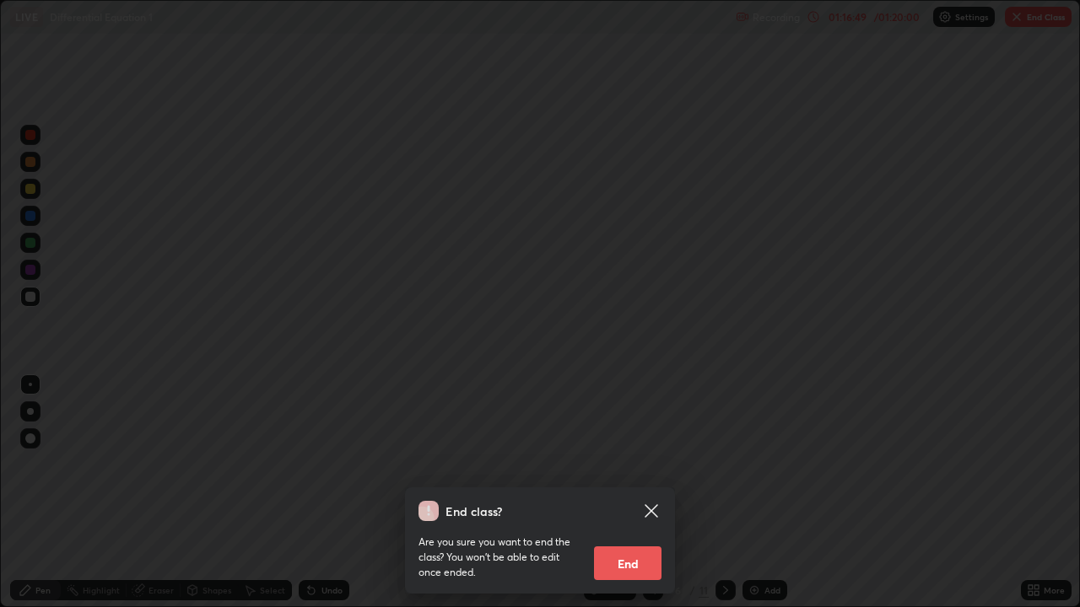
click at [633, 493] on button "End" at bounding box center [627, 564] width 67 height 34
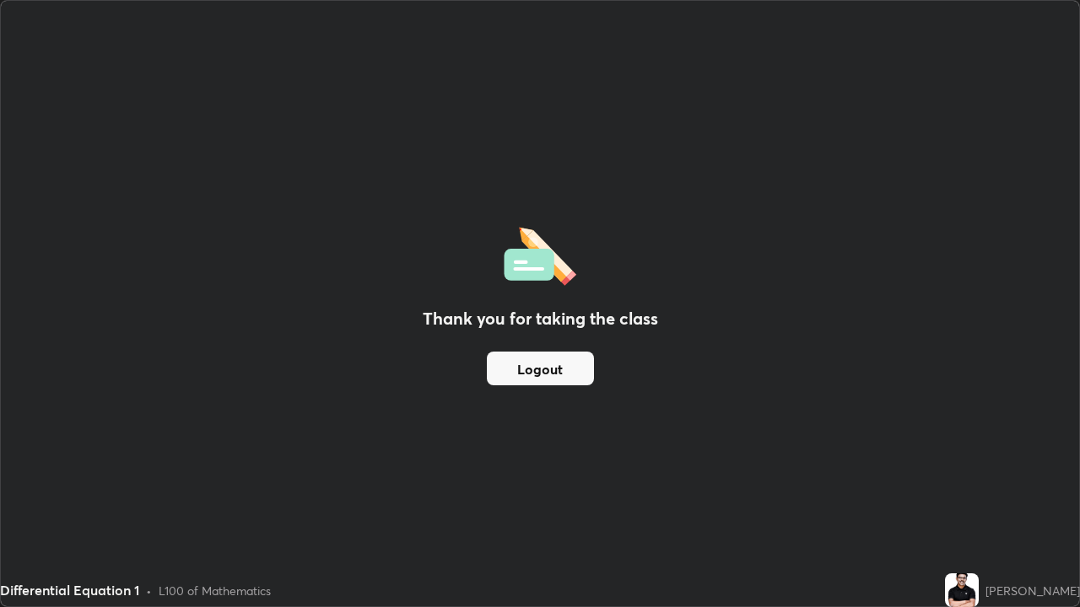
click at [537, 367] on button "Logout" at bounding box center [540, 369] width 107 height 34
click at [544, 366] on button "Logout" at bounding box center [540, 369] width 107 height 34
click at [549, 367] on button "Logout" at bounding box center [540, 369] width 107 height 34
